Goal: Check status: Check status

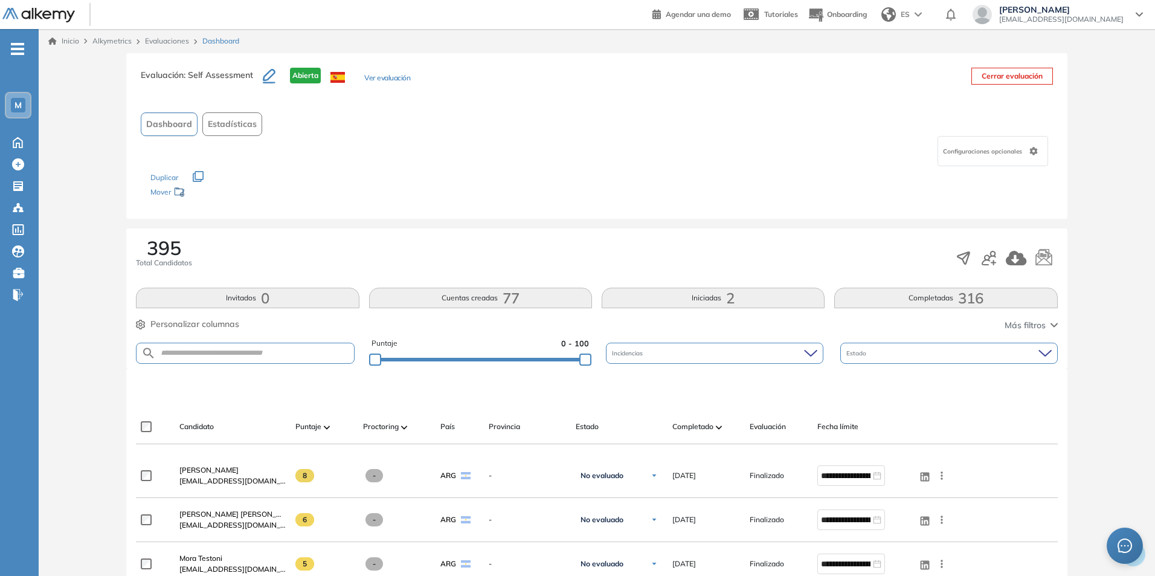
click at [13, 103] on div "M" at bounding box center [18, 105] width 15 height 15
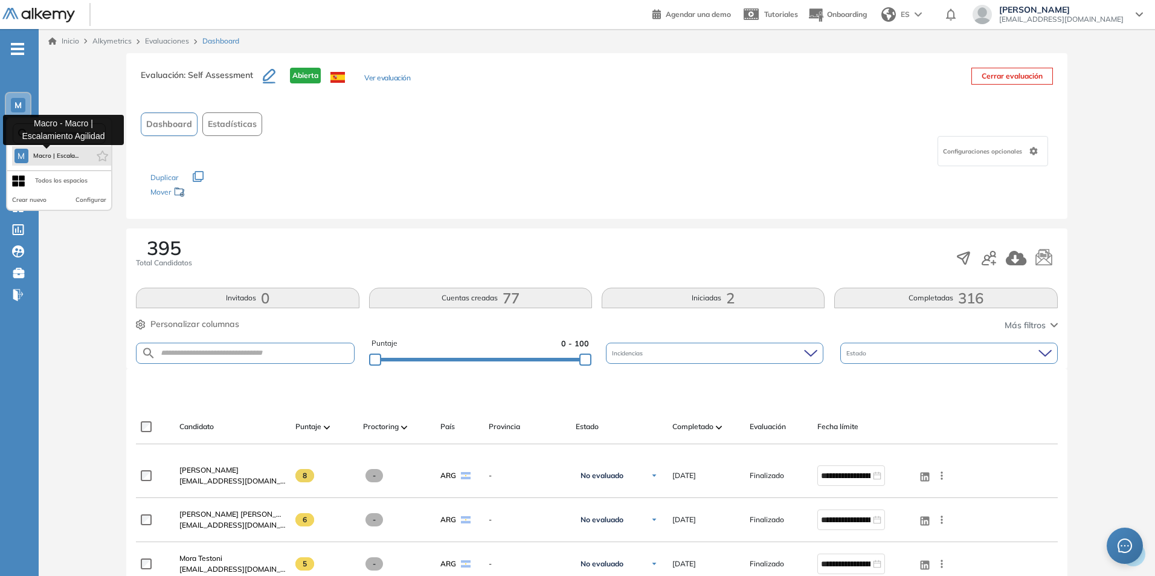
click at [50, 156] on span "Macro | Escala..." at bounding box center [56, 156] width 46 height 10
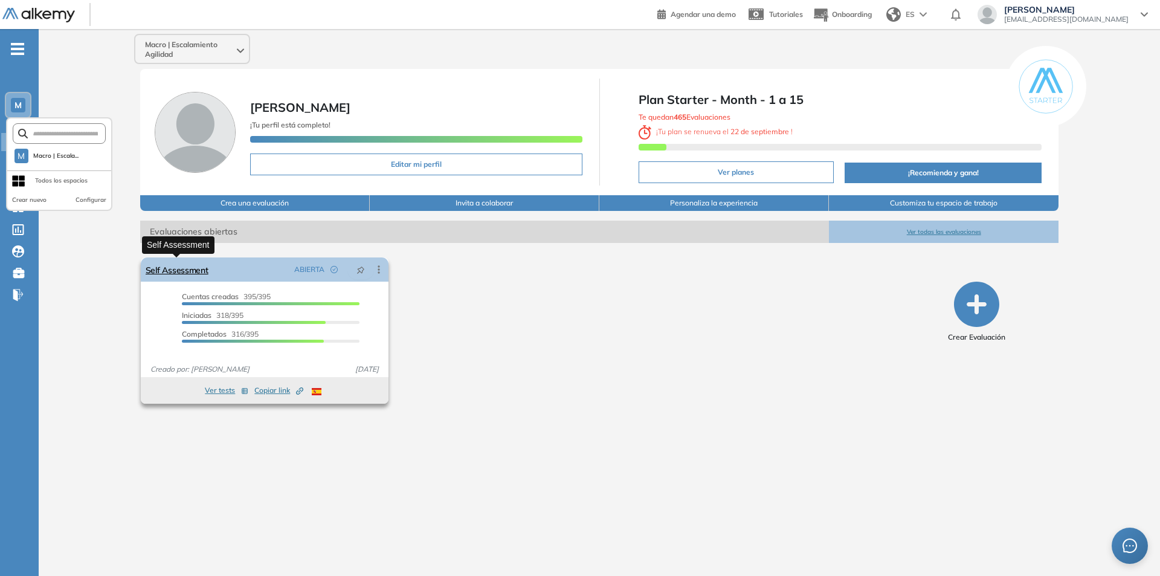
click at [177, 270] on link "Self Assessment" at bounding box center [177, 269] width 63 height 24
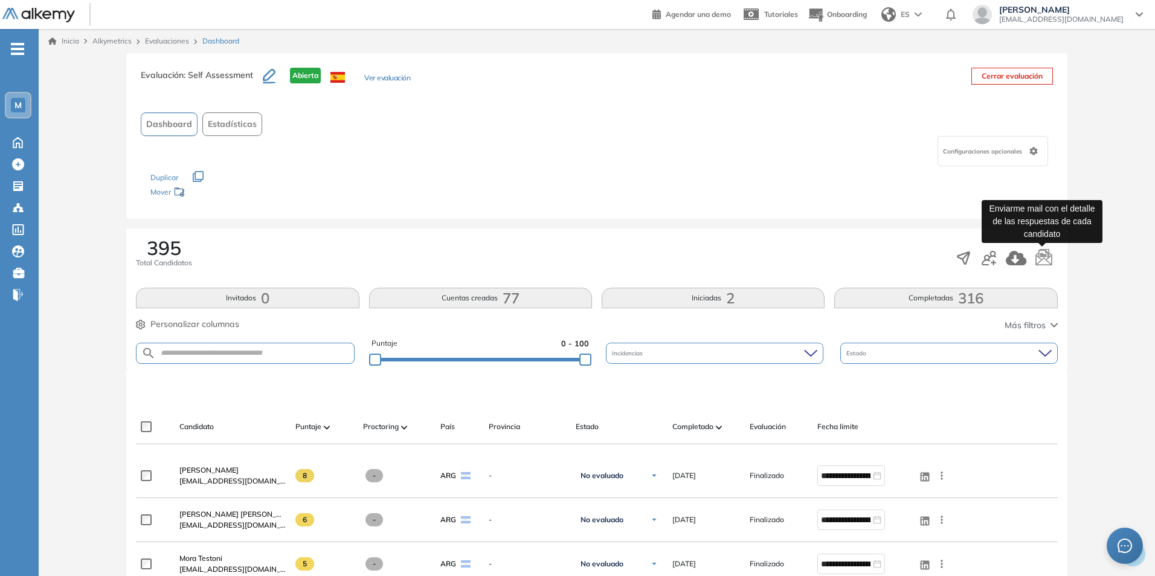
click at [1045, 259] on icon "button" at bounding box center [1044, 256] width 16 height 17
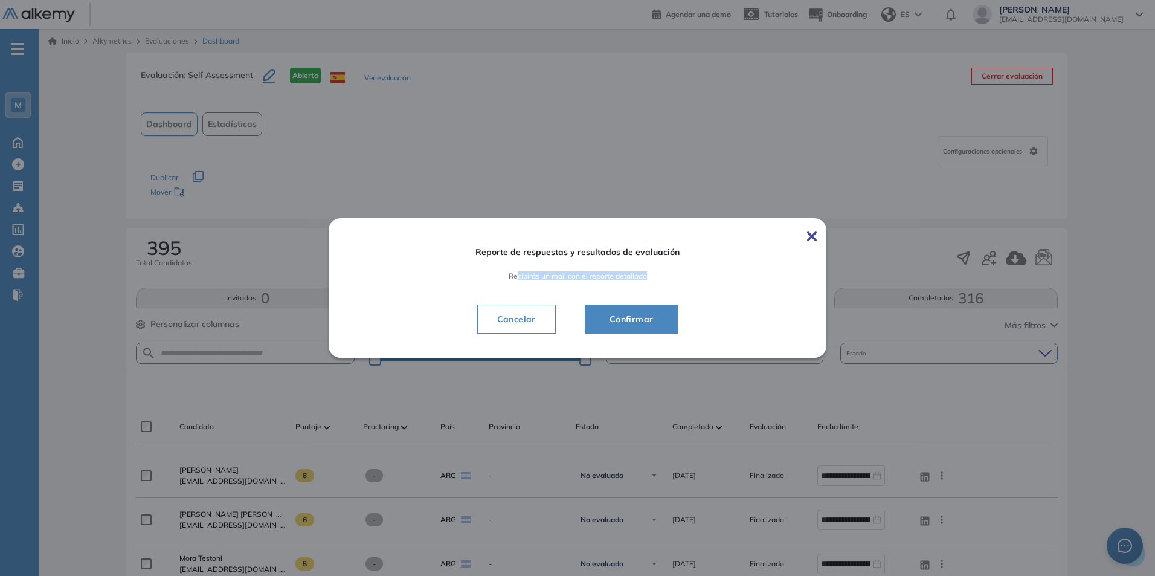
drag, startPoint x: 520, startPoint y: 277, endPoint x: 702, endPoint y: 285, distance: 182.1
click at [702, 285] on div "Reporte de respuestas y resultados de evaluación Recibirás un mail con el repor…" at bounding box center [578, 288] width 430 height 111
click at [645, 316] on span "Confirmar" at bounding box center [631, 319] width 63 height 15
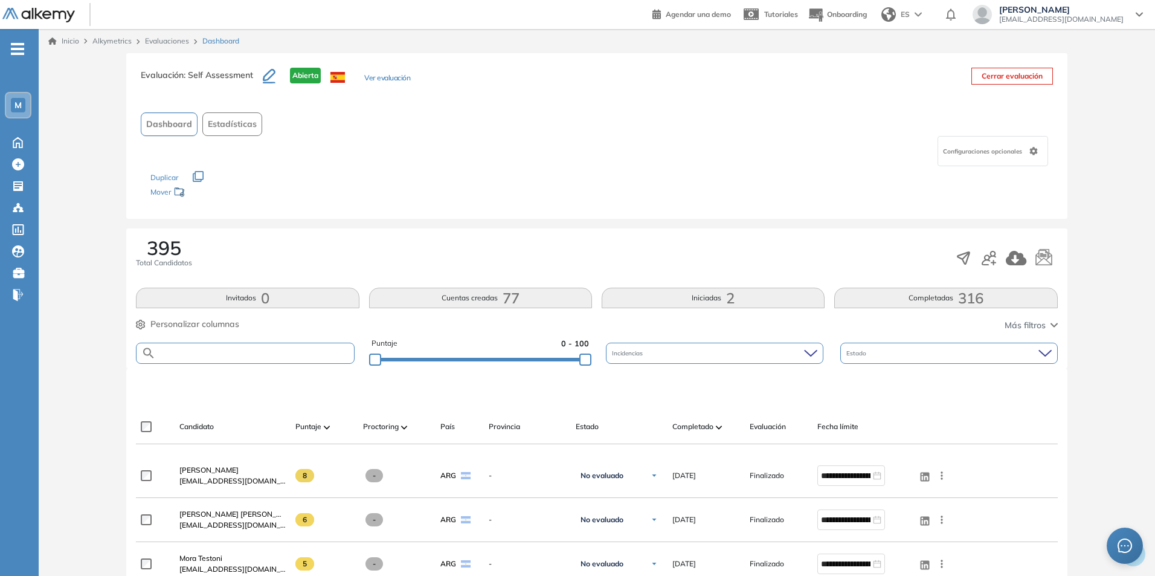
click at [182, 355] on input "text" at bounding box center [255, 353] width 198 height 9
drag, startPoint x: 293, startPoint y: 353, endPoint x: 287, endPoint y: 355, distance: 6.5
click at [289, 354] on input "text" at bounding box center [255, 353] width 198 height 9
click at [287, 355] on input "text" at bounding box center [255, 353] width 198 height 9
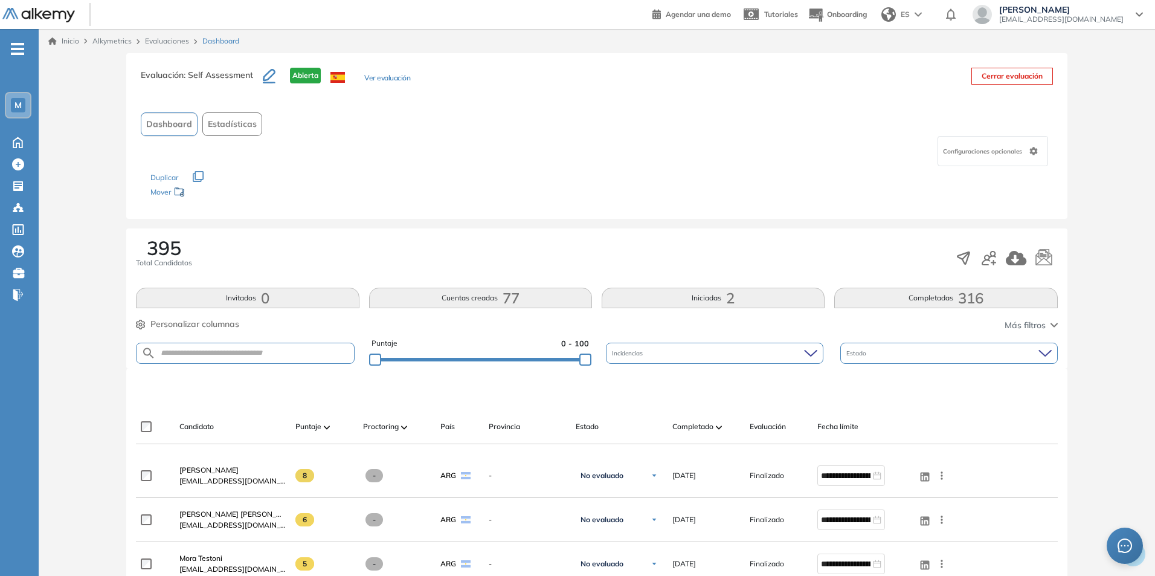
click at [1051, 326] on icon "button" at bounding box center [1054, 325] width 7 height 5
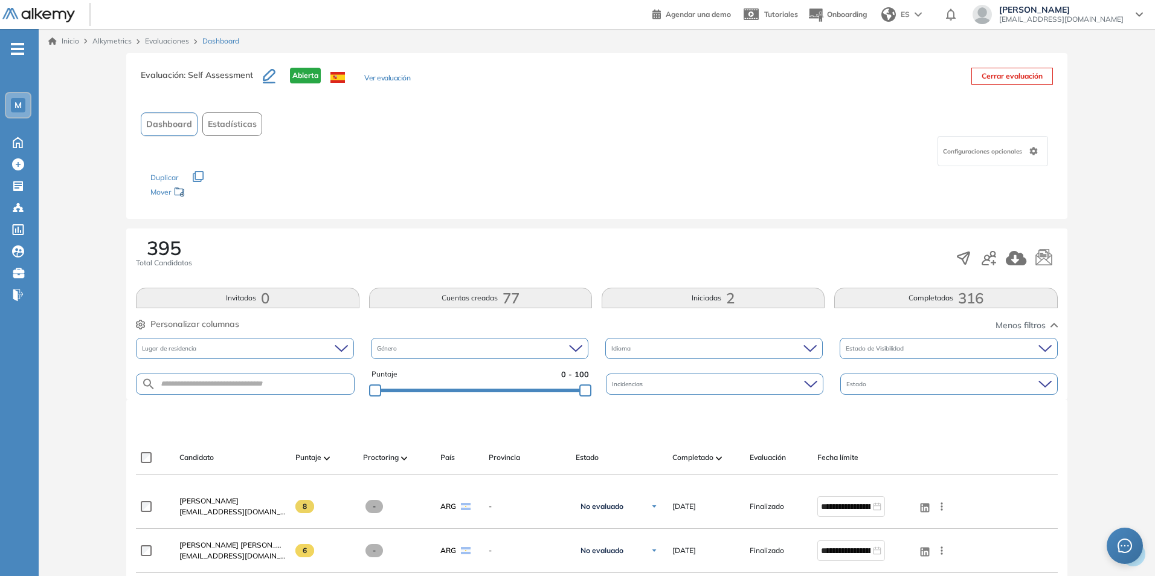
click at [1051, 326] on icon "button" at bounding box center [1054, 325] width 7 height 5
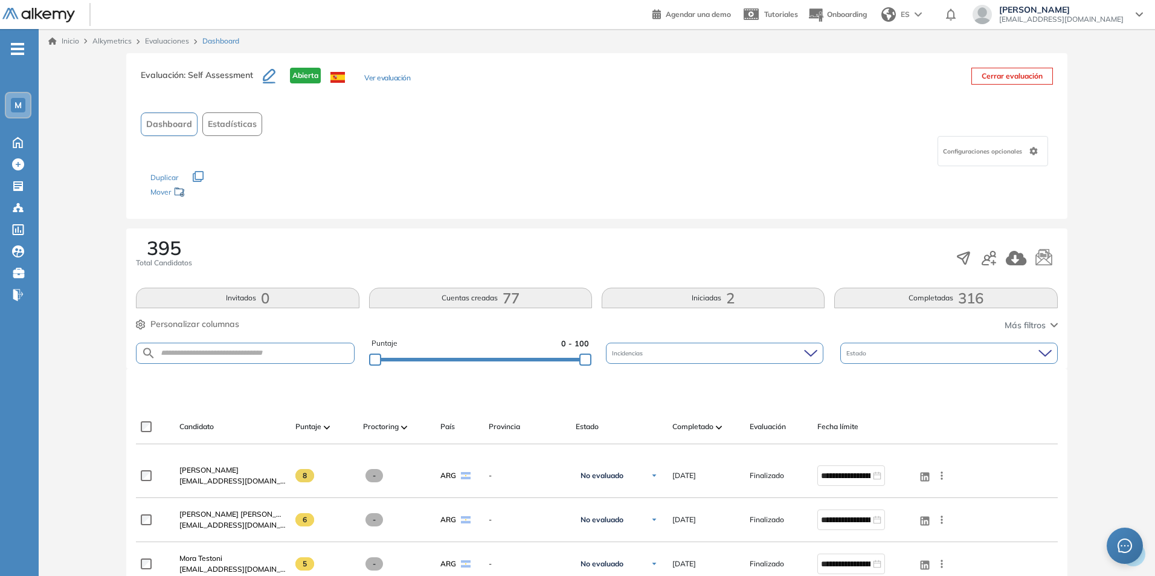
drag, startPoint x: 188, startPoint y: 247, endPoint x: 131, endPoint y: 247, distance: 56.8
click at [131, 247] on div "395 Total Candidatos Invitados 0 Cuentas creadas 77 Iniciadas 2 Completadas 316…" at bounding box center [596, 298] width 941 height 140
click at [491, 264] on div "395 Total Candidatos" at bounding box center [597, 258] width 922 height 40
click at [993, 260] on icon "button" at bounding box center [993, 262] width 5 height 5
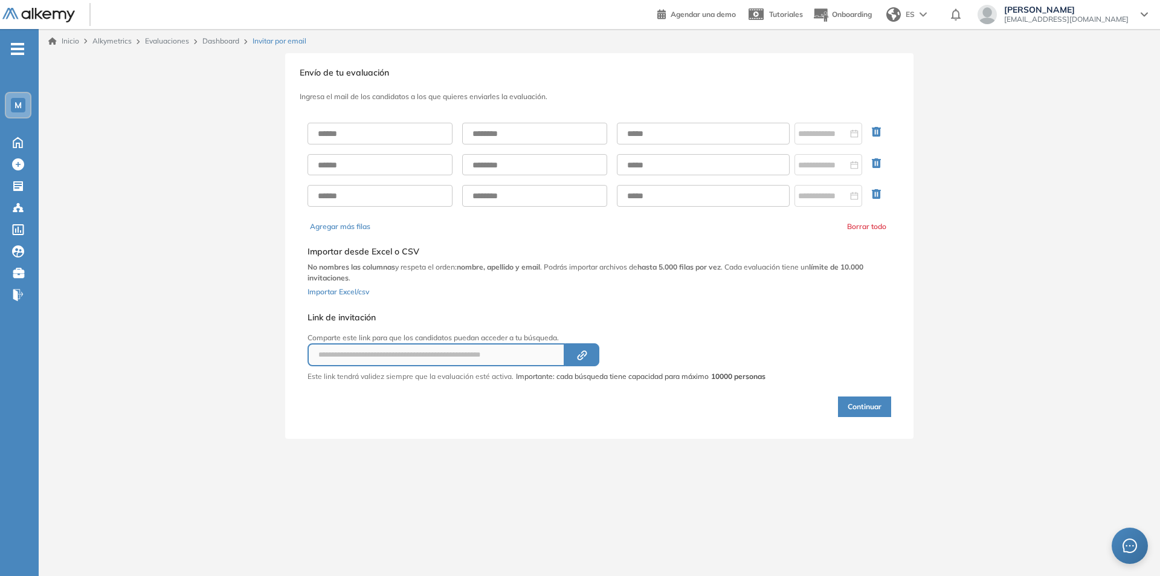
click at [15, 100] on span "M" at bounding box center [18, 105] width 7 height 10
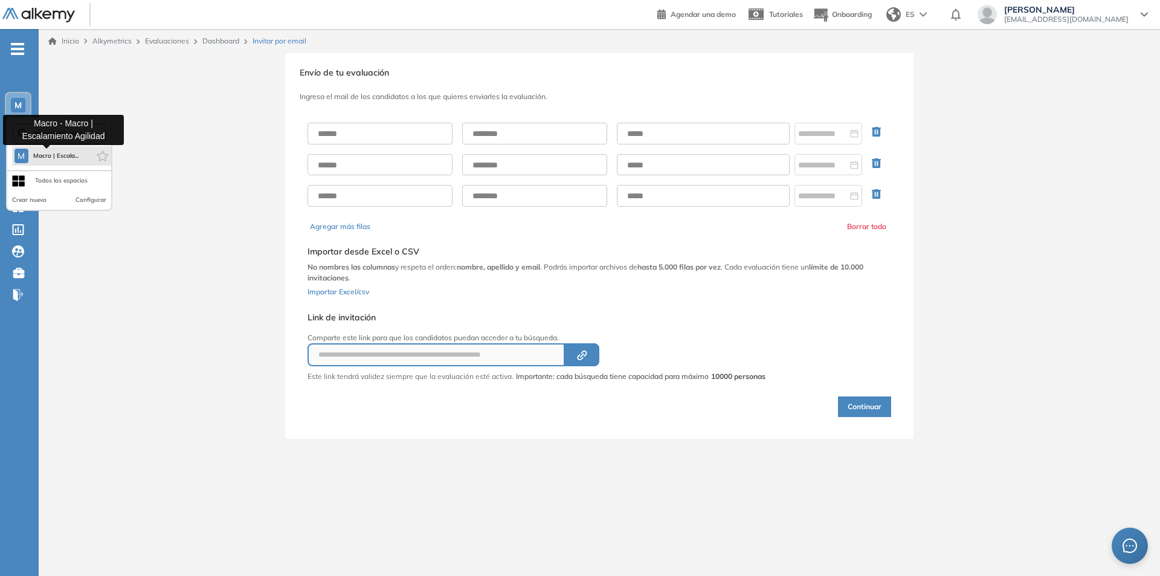
click at [57, 157] on span "Macro | Escala..." at bounding box center [56, 156] width 46 height 10
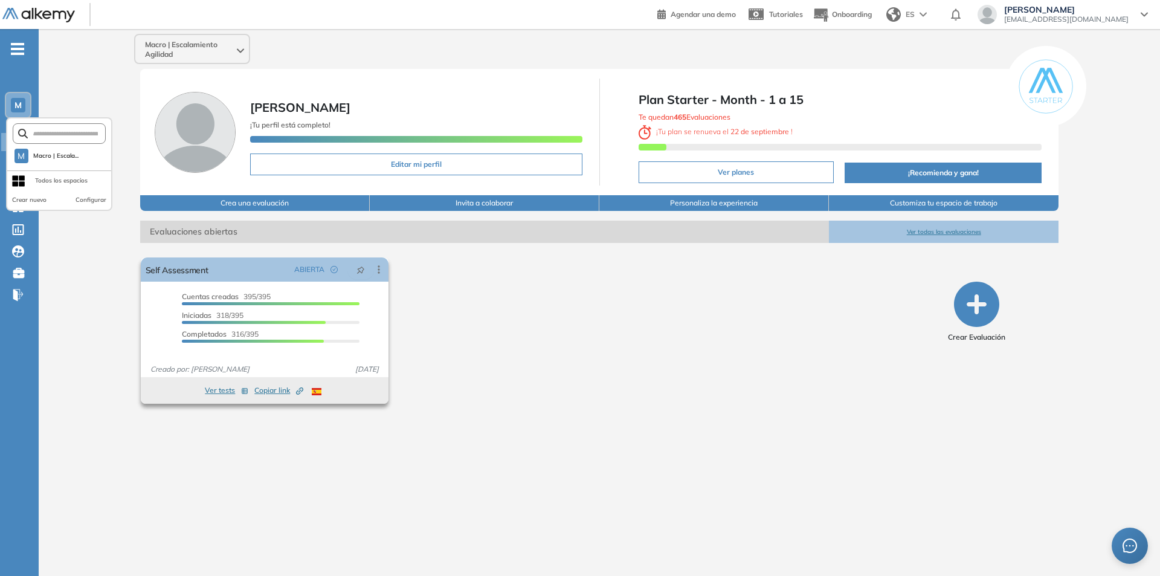
click at [219, 390] on button "Ver tests" at bounding box center [227, 390] width 44 height 15
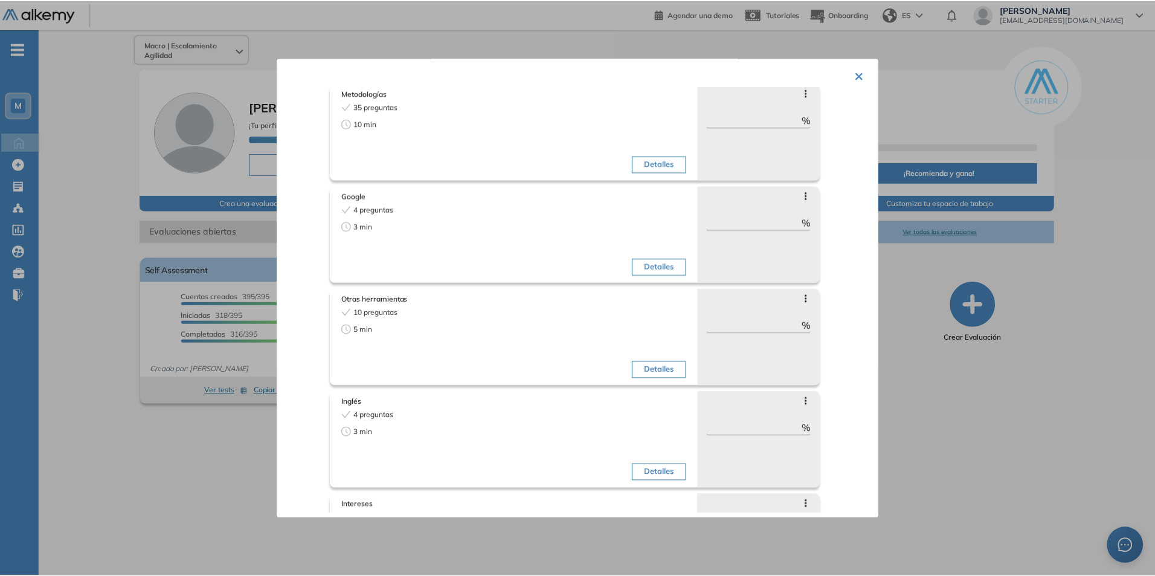
scroll to position [159, 0]
click at [859, 74] on button "×" at bounding box center [863, 74] width 10 height 24
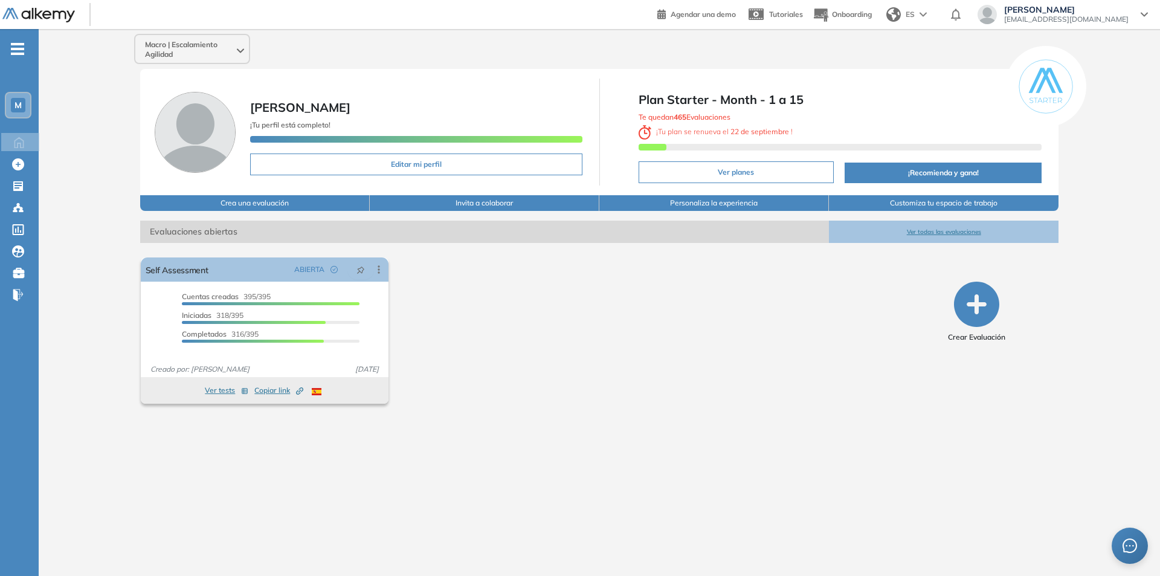
click at [828, 400] on div "El proctoring será activado ¡Importante!: Los usuarios que ya realizaron la eva…" at bounding box center [522, 331] width 773 height 156
click at [188, 270] on link "Self Assessment" at bounding box center [177, 269] width 63 height 24
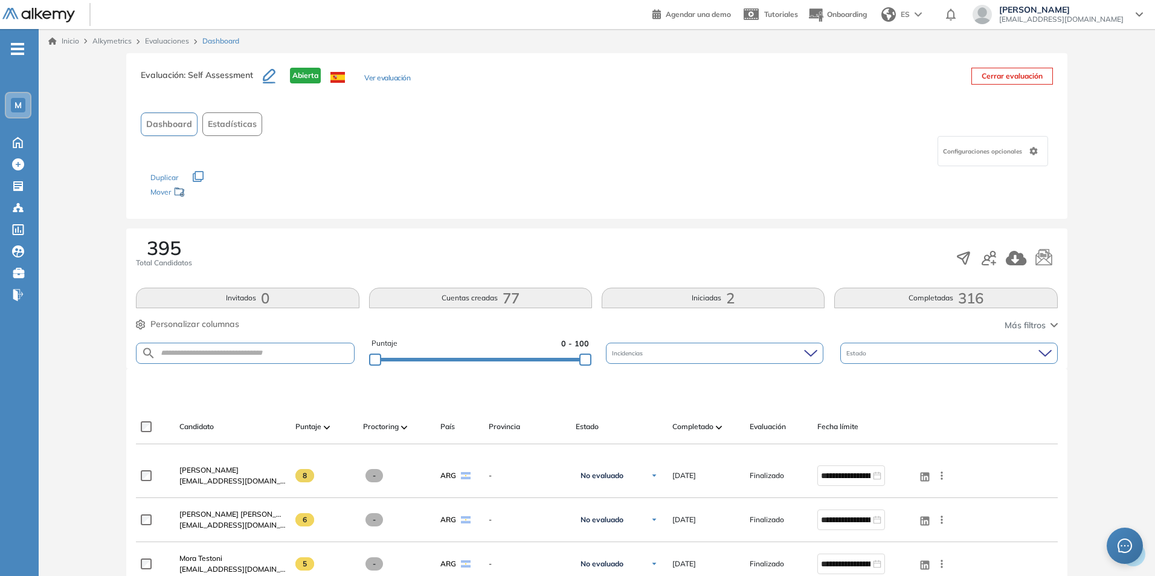
click at [255, 245] on div "395 Total Candidatos" at bounding box center [597, 258] width 922 height 40
click at [406, 291] on button "Cuentas creadas 77" at bounding box center [480, 298] width 223 height 21
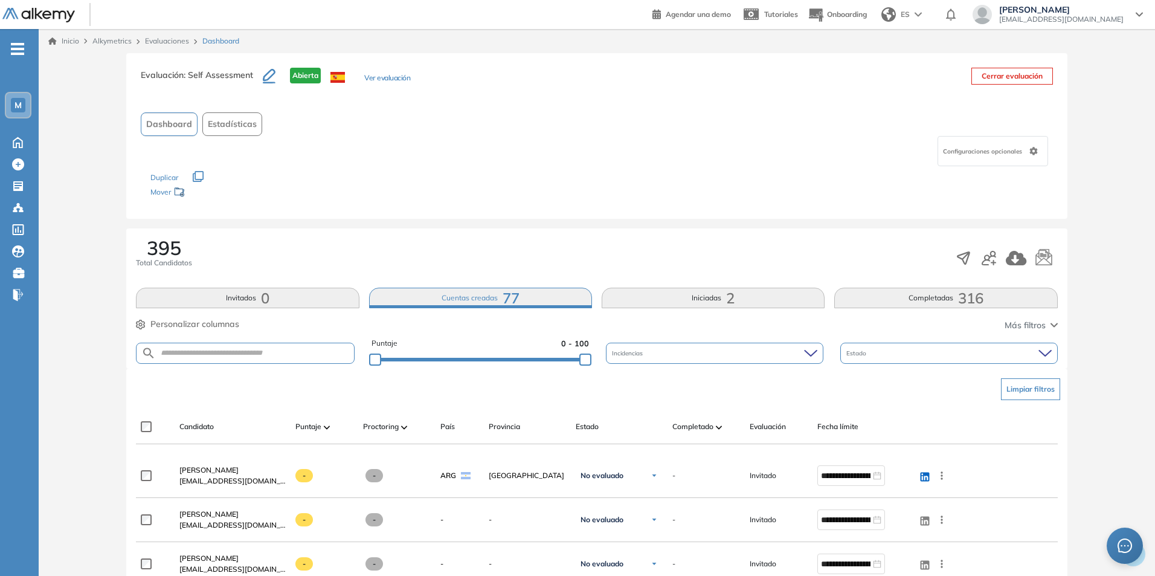
click at [422, 268] on div "395 Total Candidatos" at bounding box center [597, 258] width 922 height 40
click at [402, 279] on div "395 Total Candidatos Invitados 0 Cuentas creadas 77 Iniciadas 2 Completadas 316…" at bounding box center [596, 298] width 941 height 140
click at [236, 363] on form at bounding box center [245, 353] width 218 height 21
click at [239, 357] on input "text" at bounding box center [255, 353] width 198 height 9
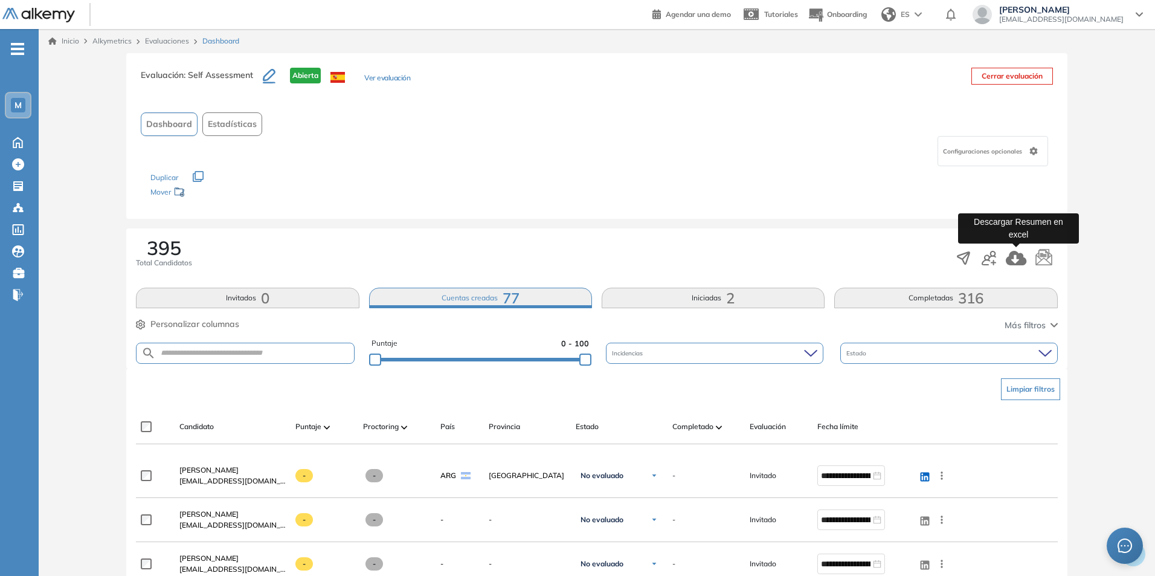
click at [1015, 257] on icon "button" at bounding box center [1016, 258] width 21 height 15
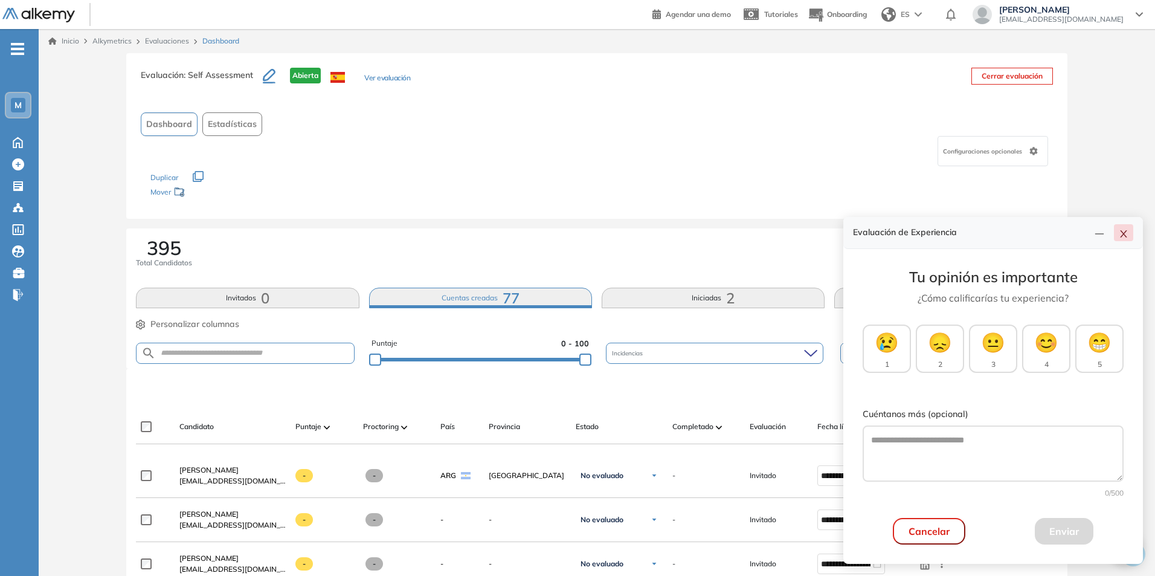
click at [1128, 233] on icon "close" at bounding box center [1124, 234] width 10 height 10
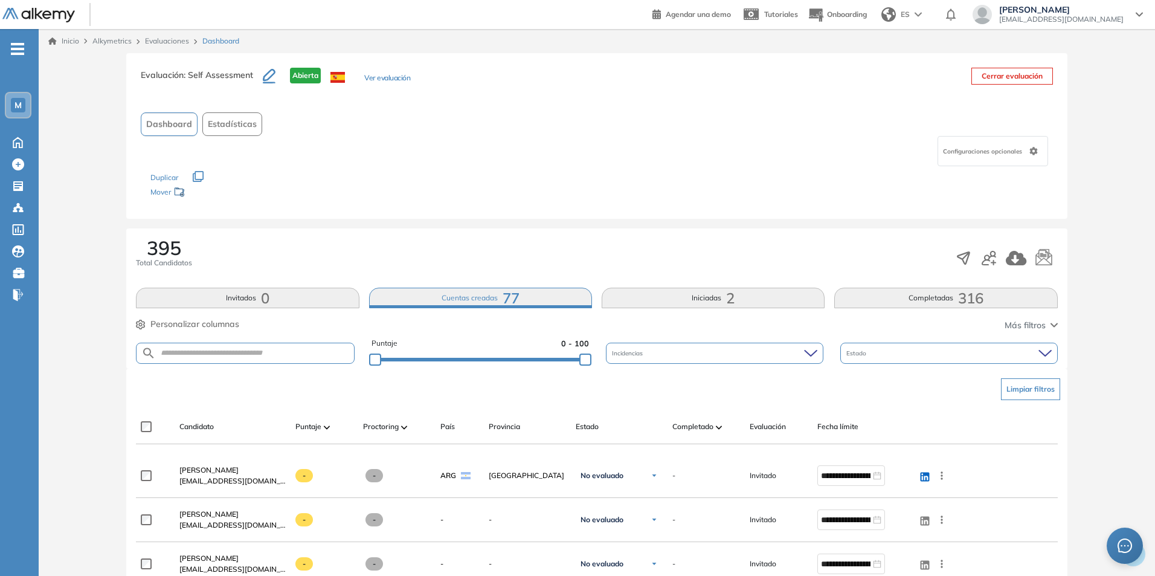
click at [467, 238] on div "395 Total Candidatos" at bounding box center [597, 258] width 922 height 40
click at [528, 296] on button "Cuentas creadas 77" at bounding box center [480, 298] width 223 height 21
click at [160, 245] on span "395" at bounding box center [164, 247] width 34 height 19
drag, startPoint x: 135, startPoint y: 249, endPoint x: 237, endPoint y: 260, distance: 102.7
click at [237, 260] on div "395 Total Candidatos Invitados 0 Cuentas creadas 77 Iniciadas 2 Completadas 316…" at bounding box center [596, 298] width 941 height 140
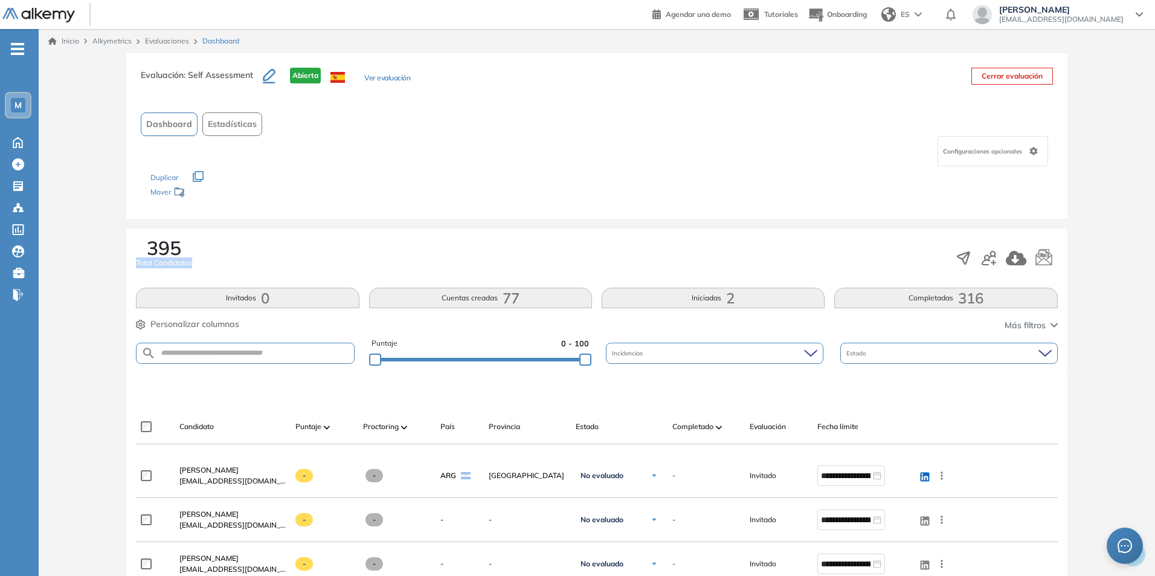
click at [237, 260] on div "395 Total Candidatos" at bounding box center [597, 258] width 922 height 40
drag, startPoint x: 420, startPoint y: 273, endPoint x: 474, endPoint y: 274, distance: 53.8
click at [436, 273] on div "395 Total Candidatos" at bounding box center [597, 258] width 922 height 40
click at [527, 230] on div "395 Total Candidatos Invitados 0 Cuentas creadas 77 Iniciadas 2 Completadas 316…" at bounding box center [596, 298] width 941 height 140
click at [11, 107] on div "M" at bounding box center [18, 105] width 15 height 15
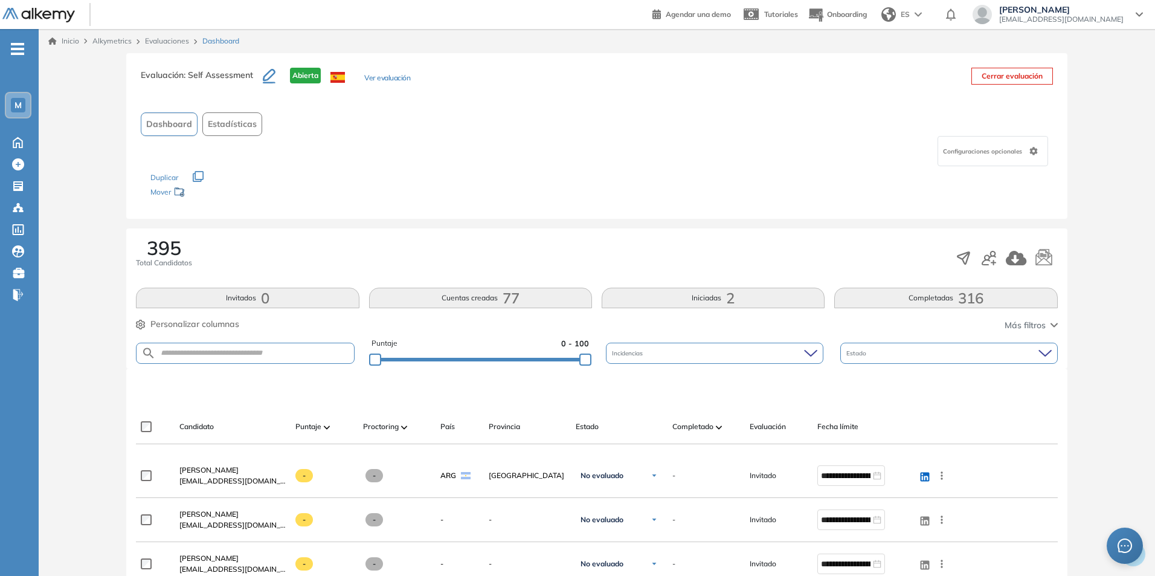
click at [289, 155] on div "Configuraciones opcionales" at bounding box center [597, 151] width 912 height 30
click at [175, 116] on button "Dashboard" at bounding box center [169, 124] width 57 height 24
click at [173, 124] on span "Dashboard" at bounding box center [169, 124] width 46 height 13
click at [234, 129] on span "Estadísticas" at bounding box center [232, 124] width 49 height 13
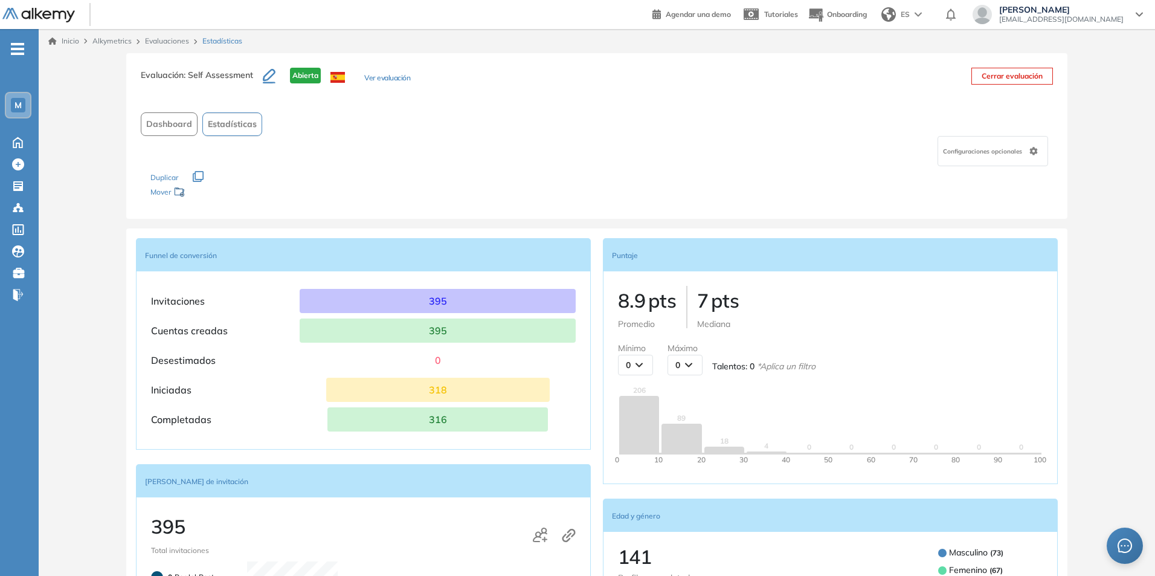
click at [169, 125] on span "Dashboard" at bounding box center [169, 124] width 46 height 13
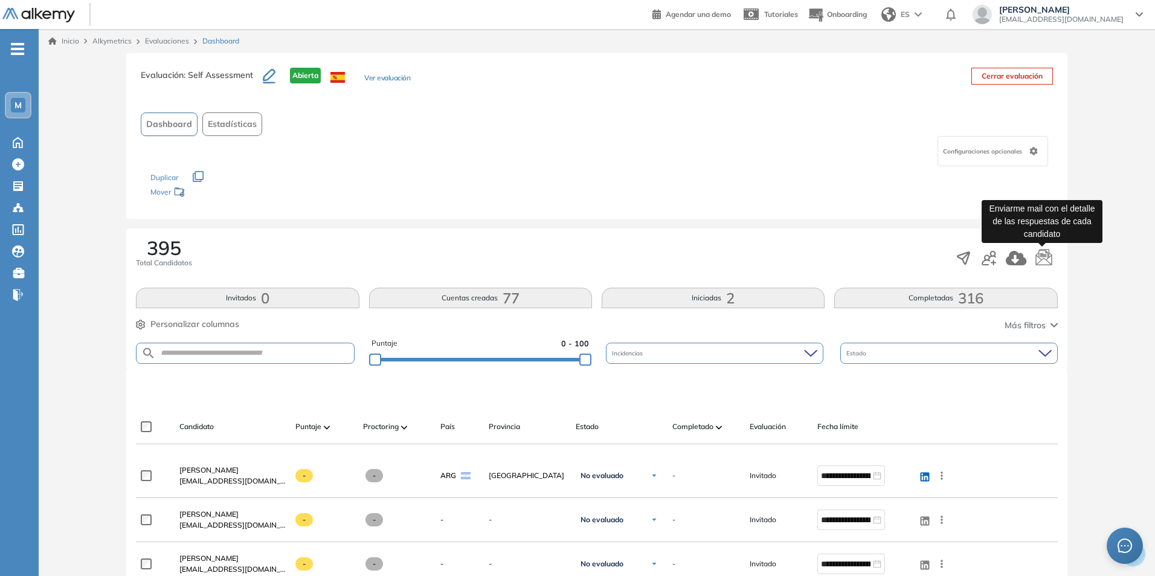
click at [1044, 259] on icon "button" at bounding box center [1044, 256] width 16 height 17
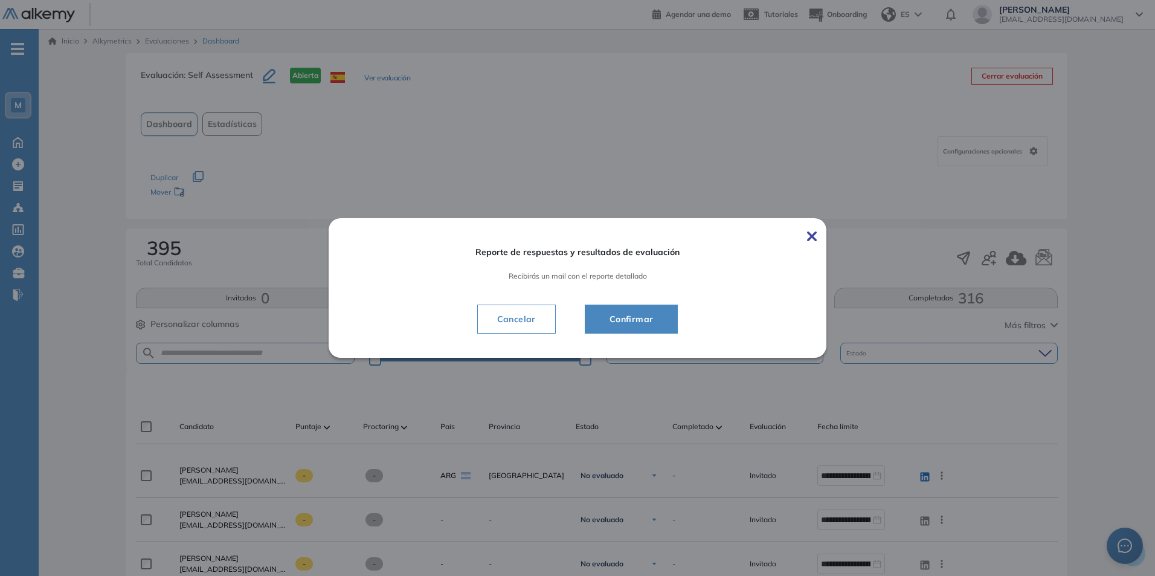
click at [635, 321] on span "Confirmar" at bounding box center [631, 319] width 63 height 15
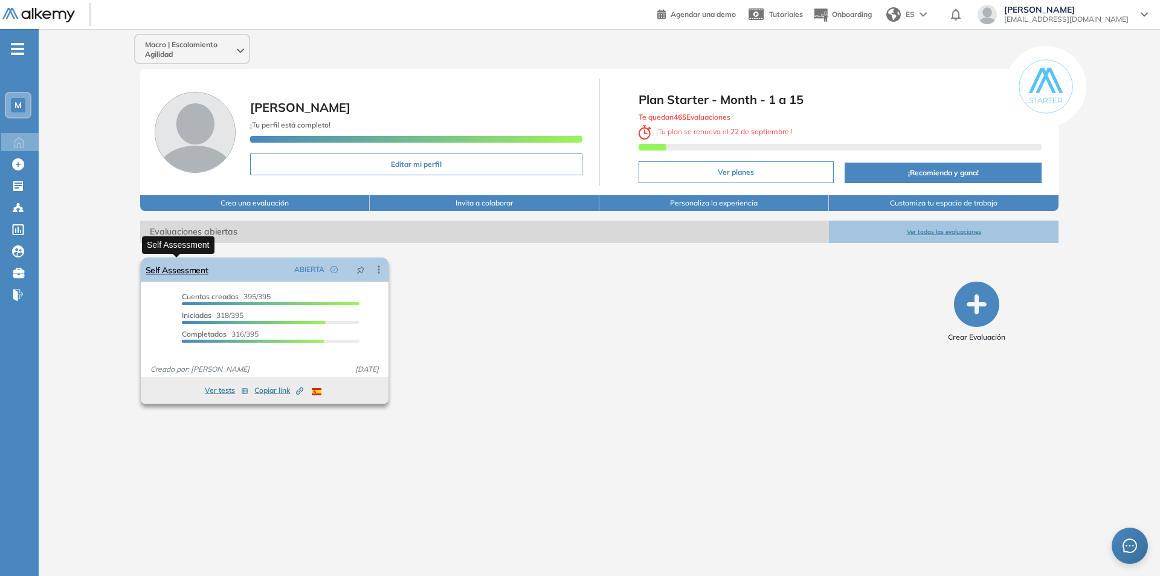
click at [168, 277] on link "Self Assessment" at bounding box center [177, 269] width 63 height 24
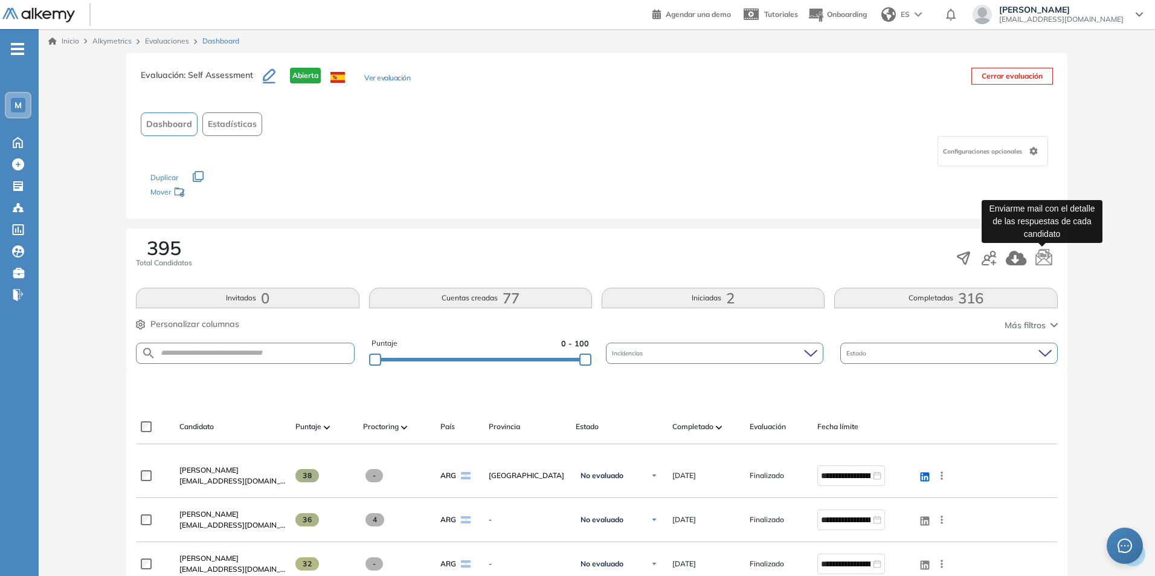
click at [1045, 257] on icon "button" at bounding box center [1044, 256] width 16 height 17
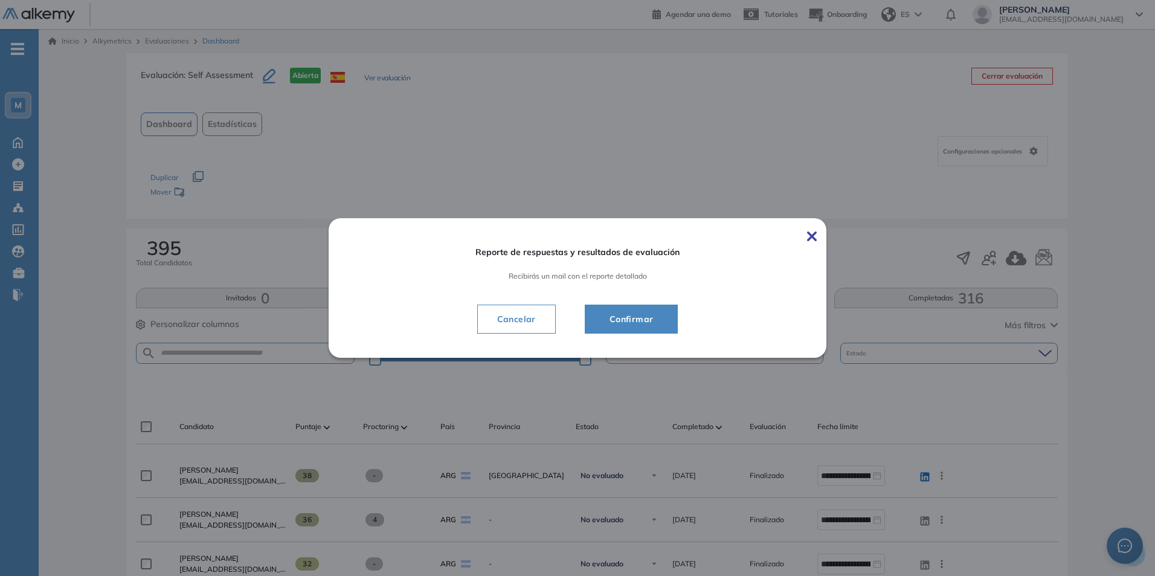
click at [636, 317] on span "Confirmar" at bounding box center [631, 319] width 63 height 15
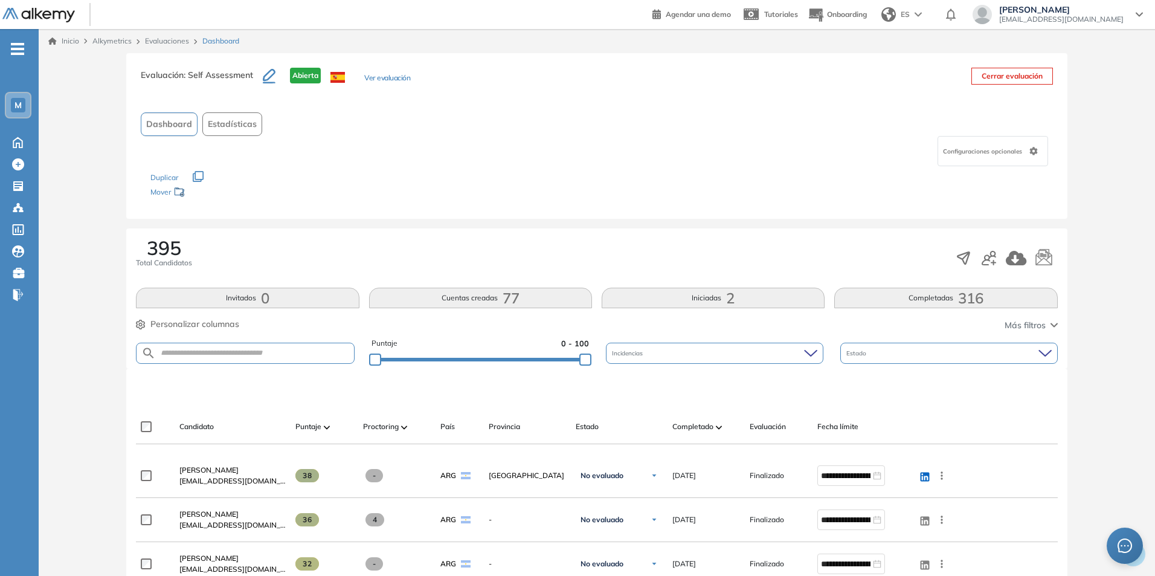
click at [903, 300] on button "Completadas 316" at bounding box center [946, 298] width 223 height 21
click at [1038, 391] on button "Limpiar filtros" at bounding box center [1030, 389] width 59 height 22
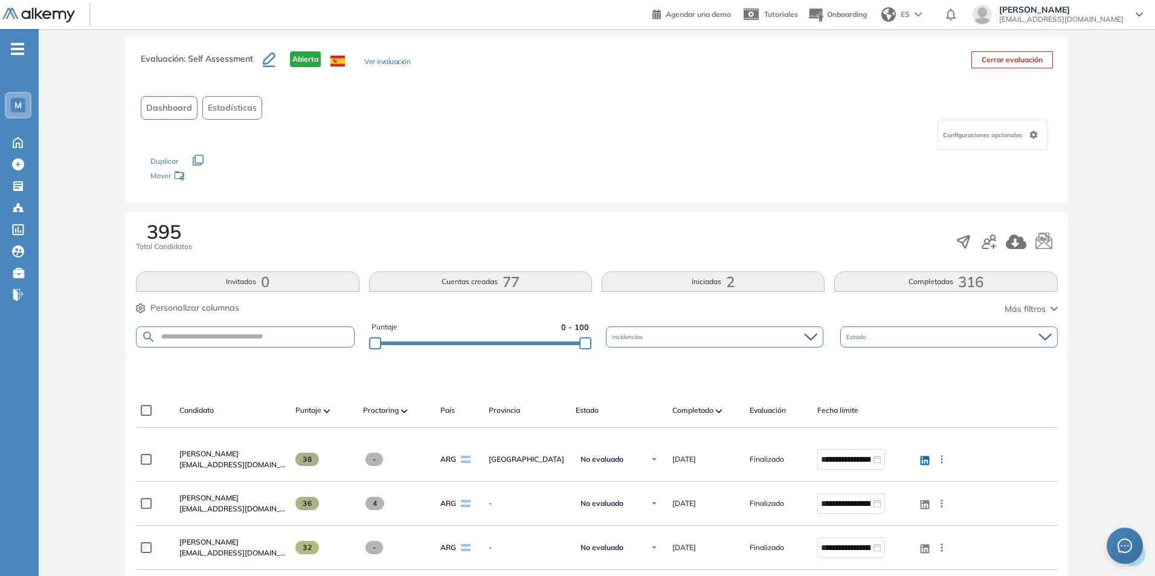
scroll to position [8, 0]
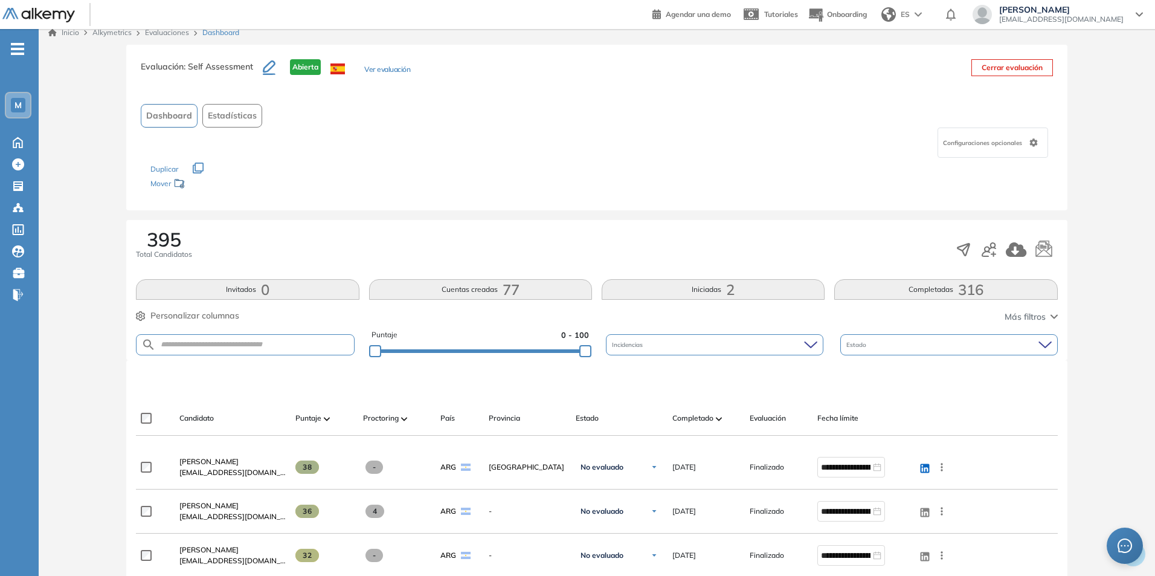
click at [1030, 318] on span "Más filtros" at bounding box center [1025, 317] width 41 height 13
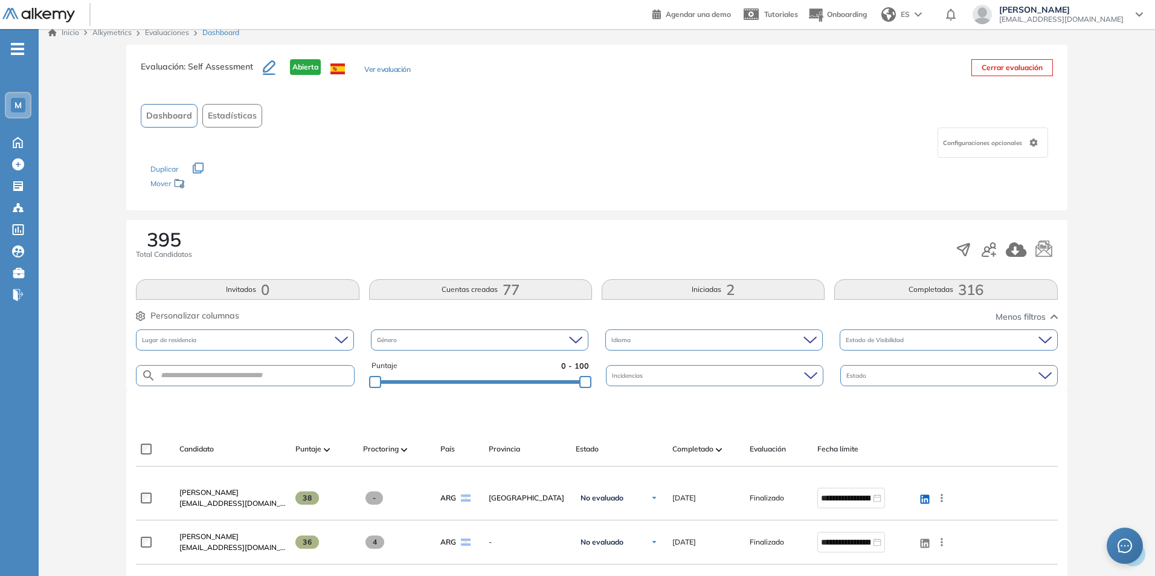
click at [946, 289] on button "Completadas 316" at bounding box center [946, 289] width 223 height 21
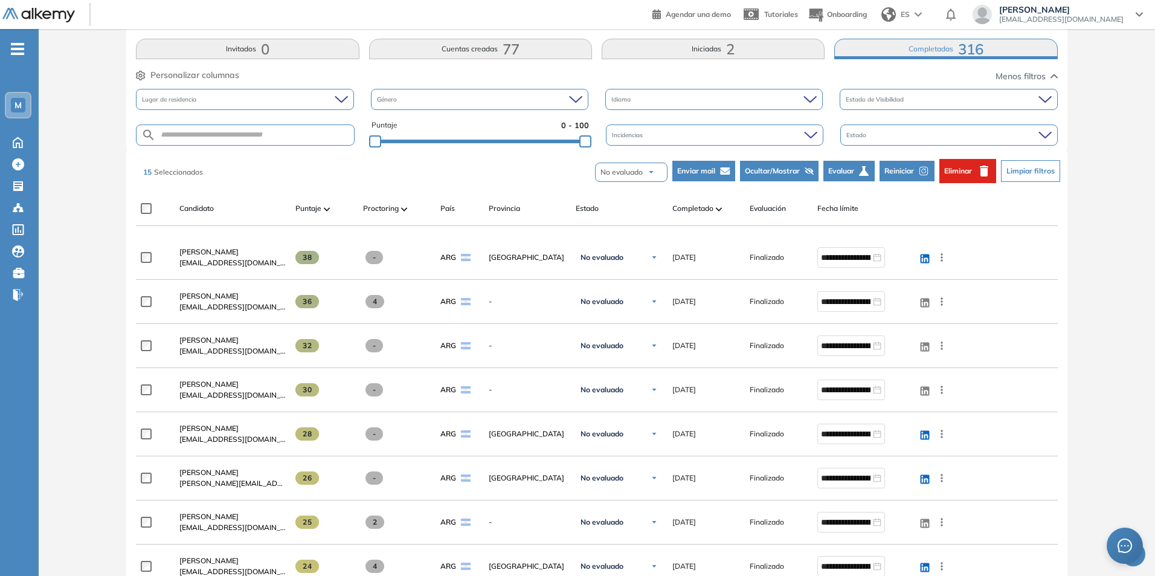
scroll to position [0, 0]
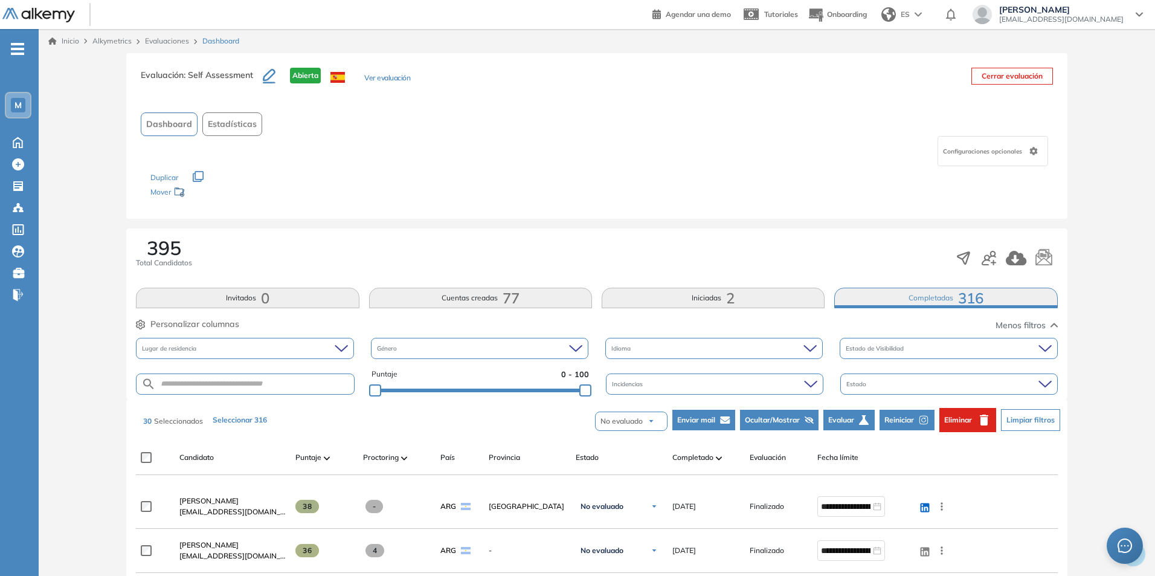
click at [241, 419] on button "Seleccionar 316" at bounding box center [240, 420] width 64 height 21
click at [1048, 264] on icon "button" at bounding box center [1044, 258] width 18 height 18
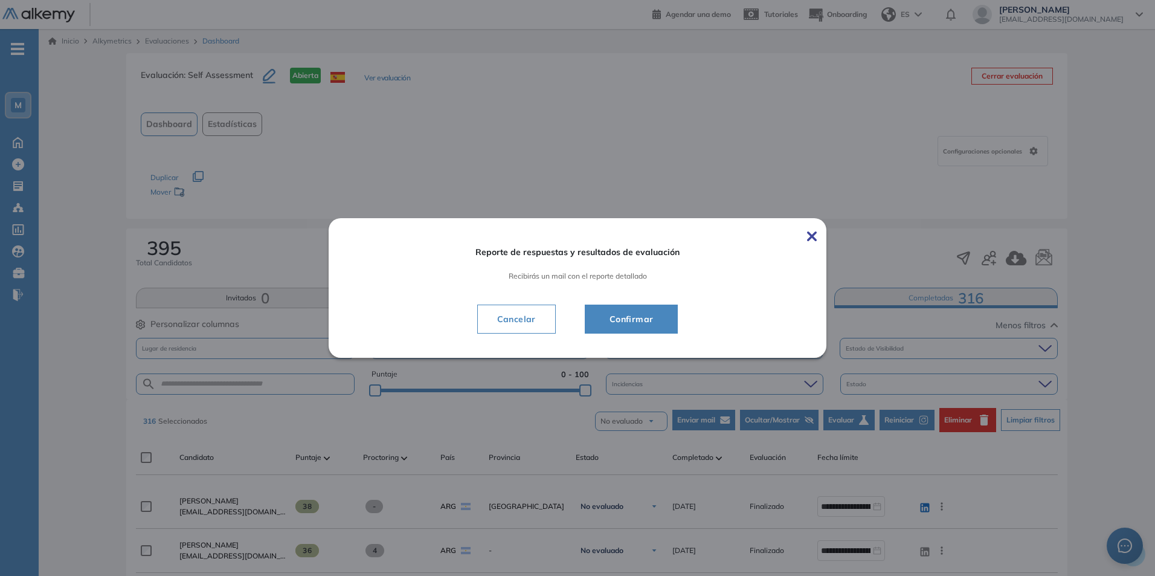
click at [625, 325] on span "Confirmar" at bounding box center [631, 319] width 63 height 15
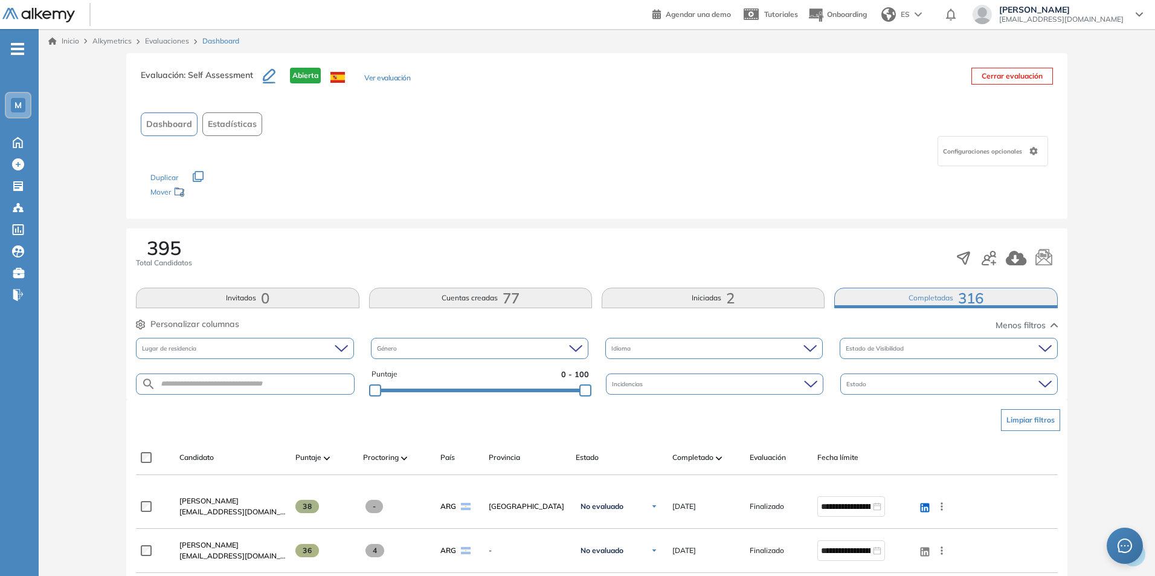
drag, startPoint x: 1039, startPoint y: 257, endPoint x: 1064, endPoint y: 267, distance: 26.0
click at [1058, 265] on div "395 Total Candidatos Invitados 0 Cuentas creadas 77 Iniciadas 2 Completadas 316…" at bounding box center [596, 313] width 941 height 171
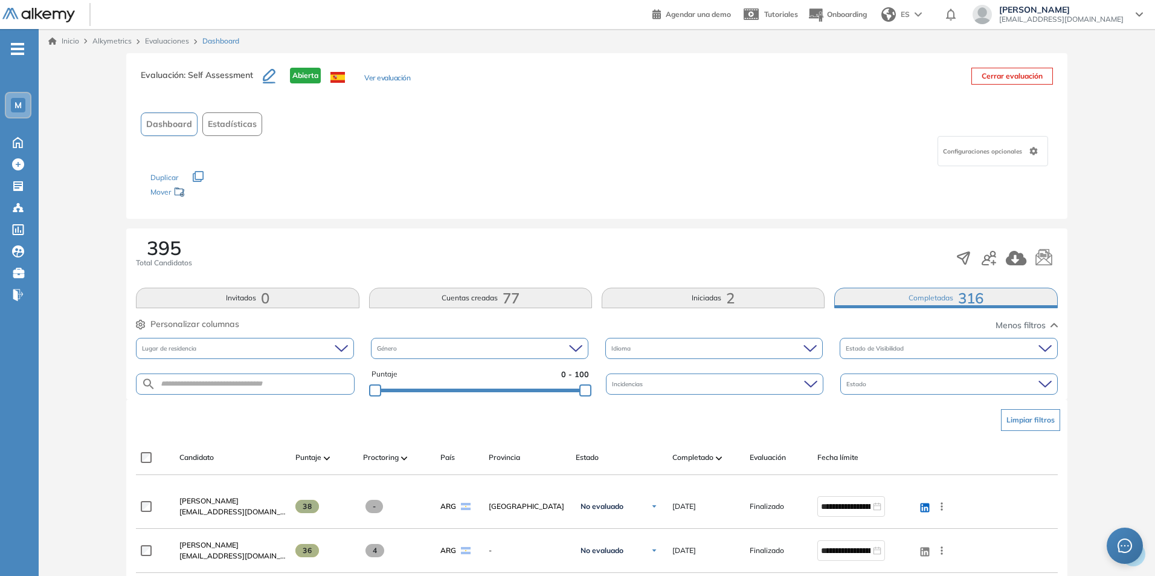
click at [1026, 419] on button "Limpiar filtros" at bounding box center [1030, 420] width 59 height 22
click at [1057, 323] on icon "button" at bounding box center [1054, 325] width 7 height 5
